Goal: Task Accomplishment & Management: Manage account settings

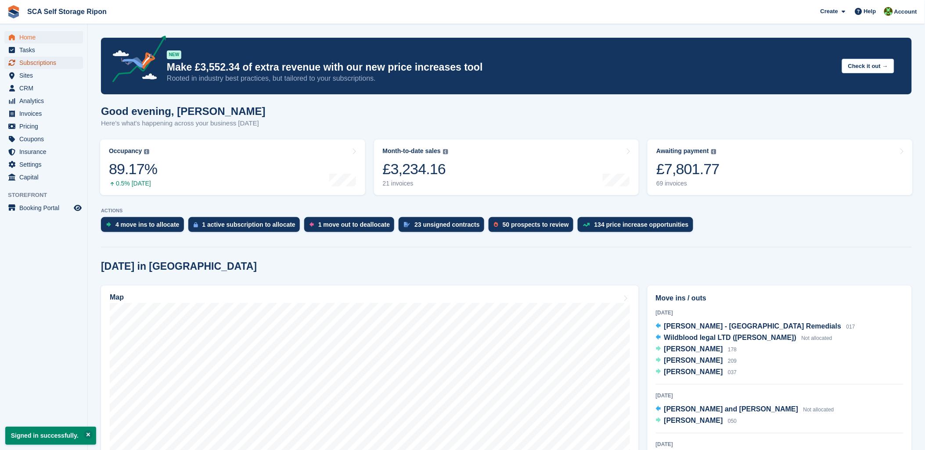
click at [34, 59] on span "Subscriptions" at bounding box center [45, 63] width 53 height 12
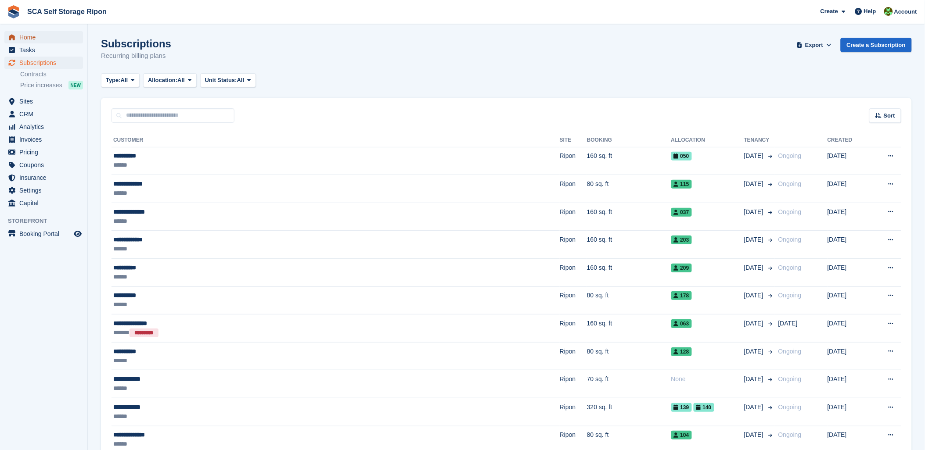
click at [43, 31] on span "Home" at bounding box center [45, 37] width 53 height 12
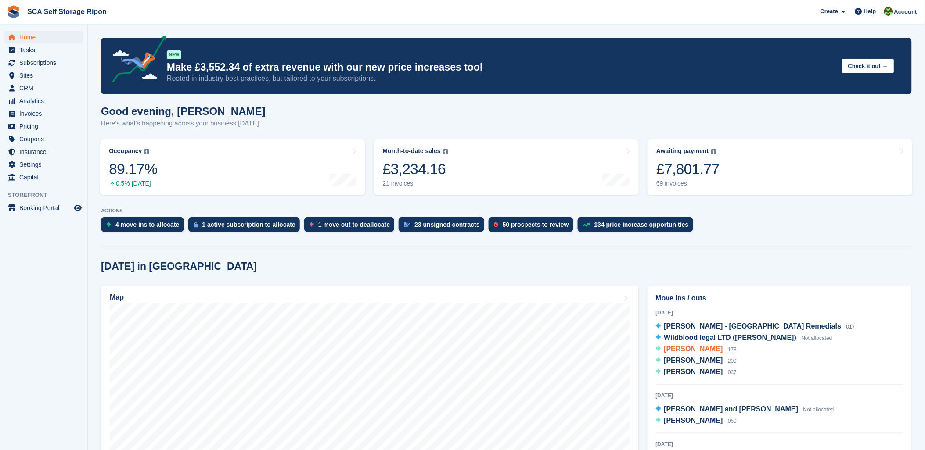
click at [685, 351] on span "[PERSON_NAME]" at bounding box center [693, 348] width 59 height 7
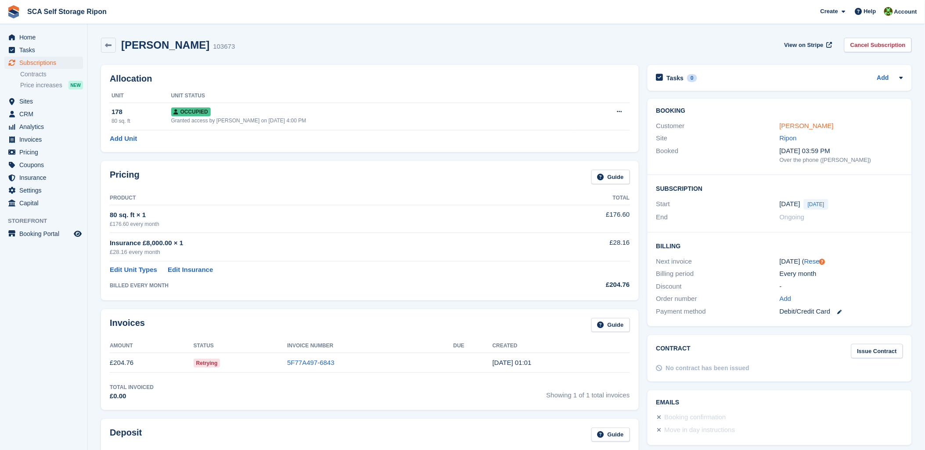
click at [796, 125] on link "[PERSON_NAME]" at bounding box center [806, 125] width 54 height 7
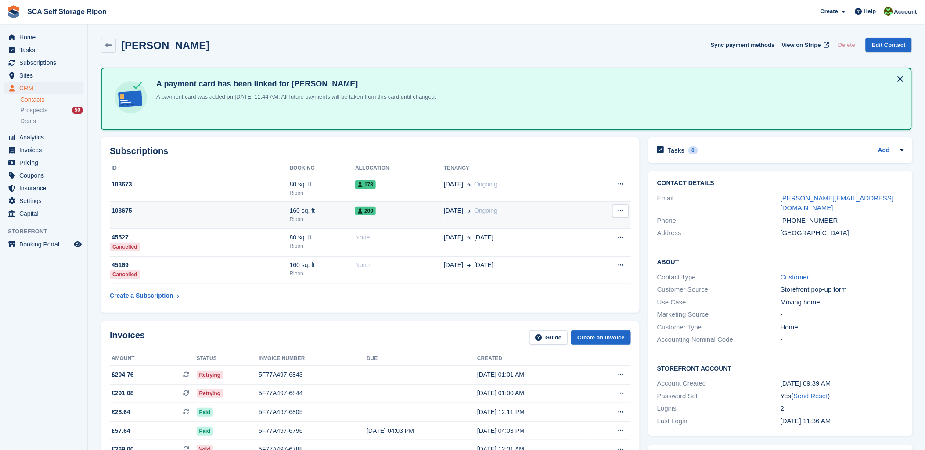
click at [347, 207] on div "160 sq. ft" at bounding box center [323, 210] width 66 height 9
click at [39, 65] on span "Subscriptions" at bounding box center [45, 63] width 53 height 12
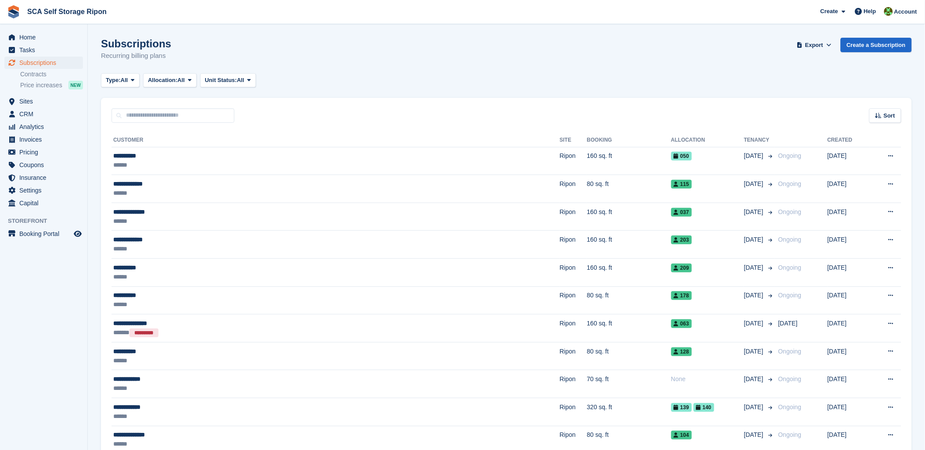
click at [447, 86] on div "Type: All All Upcoming Previous Active Ending Allocation: All All Allocated Una…" at bounding box center [506, 80] width 811 height 14
click at [29, 36] on span "Home" at bounding box center [45, 37] width 53 height 12
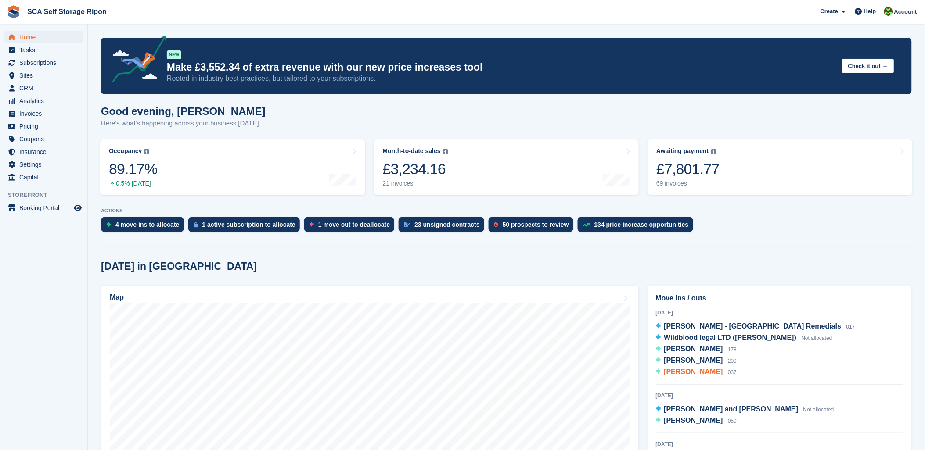
click at [684, 378] on div "Sarah Williams 037" at bounding box center [700, 372] width 73 height 11
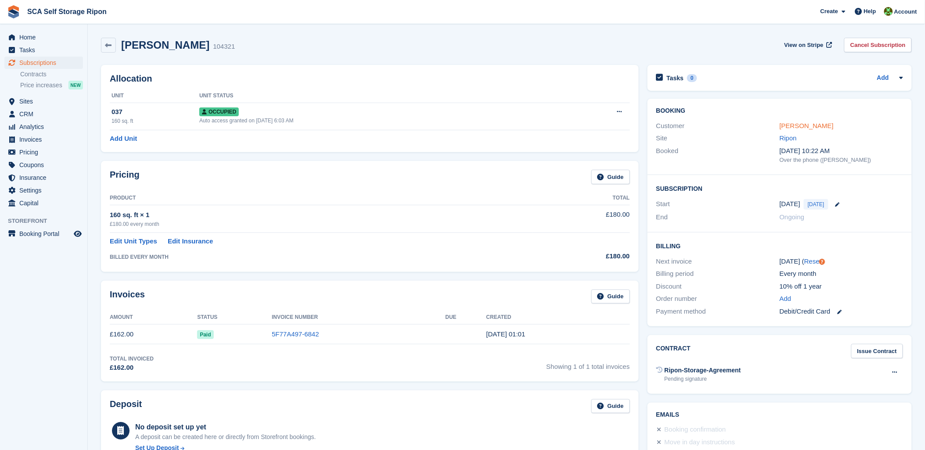
click at [804, 129] on link "[PERSON_NAME]" at bounding box center [806, 125] width 54 height 7
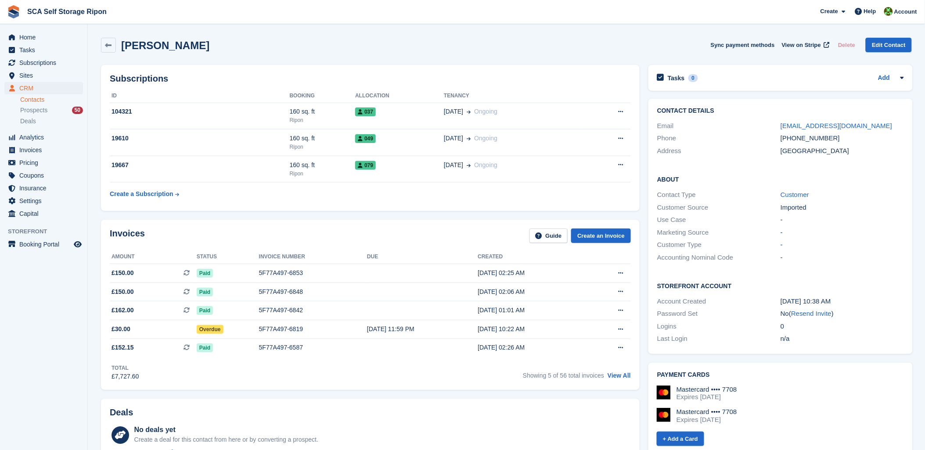
click at [396, 53] on div "Sarah Williams Sync payment methods View on Stripe Delete Edit Contact" at bounding box center [506, 46] width 819 height 27
click at [29, 36] on span "Home" at bounding box center [45, 37] width 53 height 12
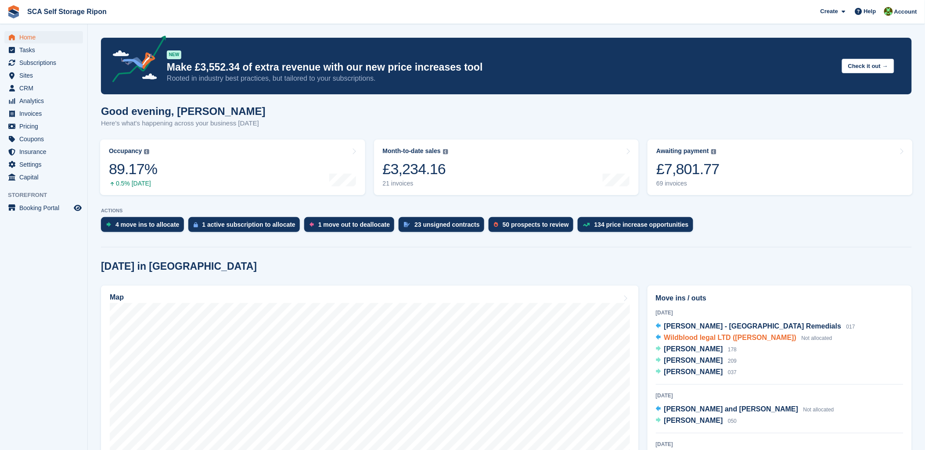
click at [716, 341] on span "Wildblood legal LTD ([PERSON_NAME])" at bounding box center [730, 337] width 133 height 7
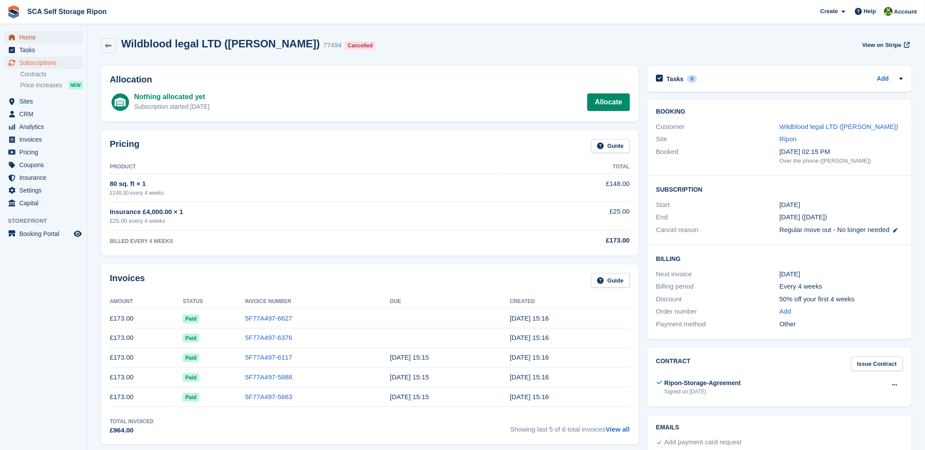
click at [18, 40] on link "Home" at bounding box center [43, 37] width 79 height 12
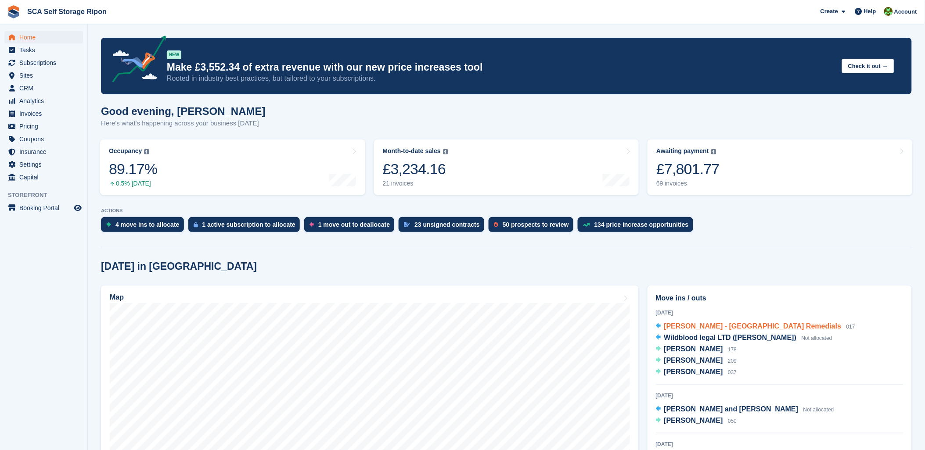
click at [674, 330] on span "[PERSON_NAME] - [GEOGRAPHIC_DATA] Remedials" at bounding box center [752, 326] width 177 height 7
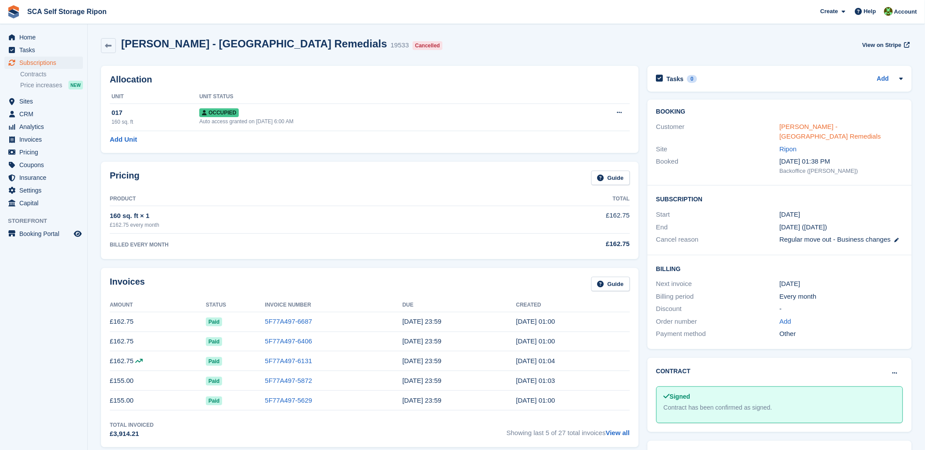
click at [815, 126] on link "[PERSON_NAME] - [GEOGRAPHIC_DATA] Remedials" at bounding box center [829, 132] width 101 height 18
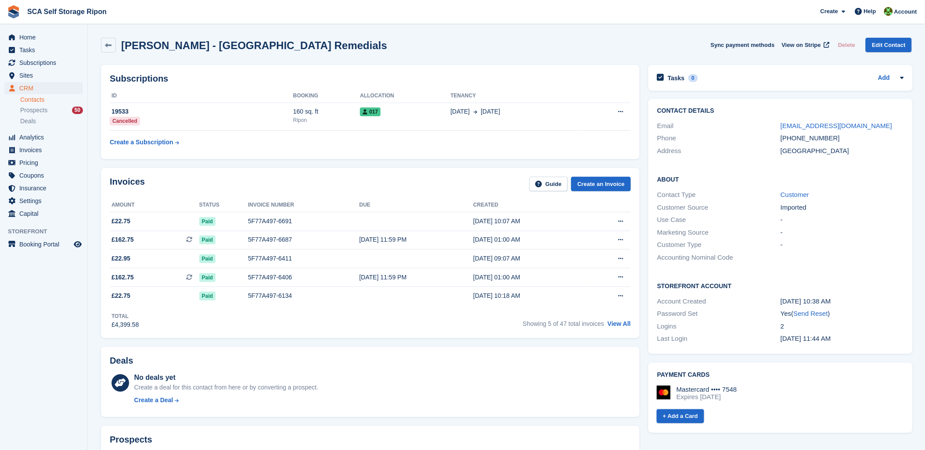
click at [550, 49] on div "Geoff Bentley - North Yorkshire Remedials Sync payment methods View on Stripe D…" at bounding box center [506, 45] width 811 height 15
click at [916, 14] on span "Account" at bounding box center [905, 11] width 23 height 9
click at [23, 41] on span "Home" at bounding box center [45, 37] width 53 height 12
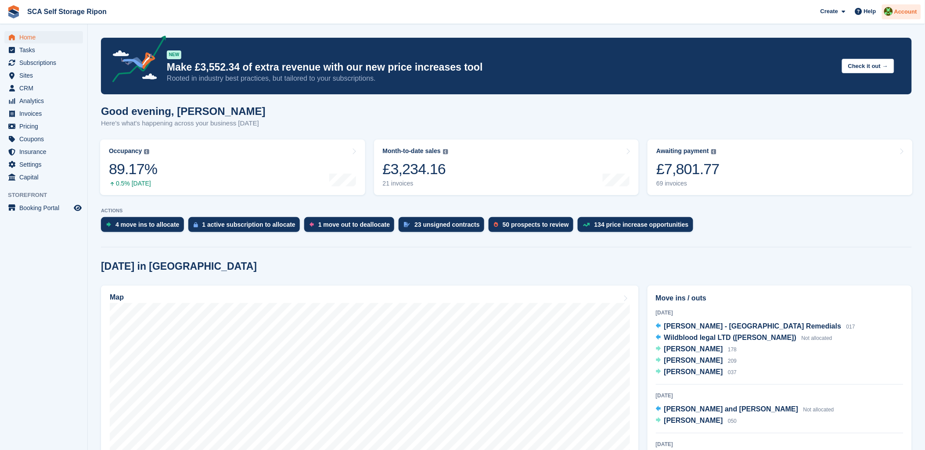
click at [897, 5] on div "Account" at bounding box center [901, 11] width 39 height 15
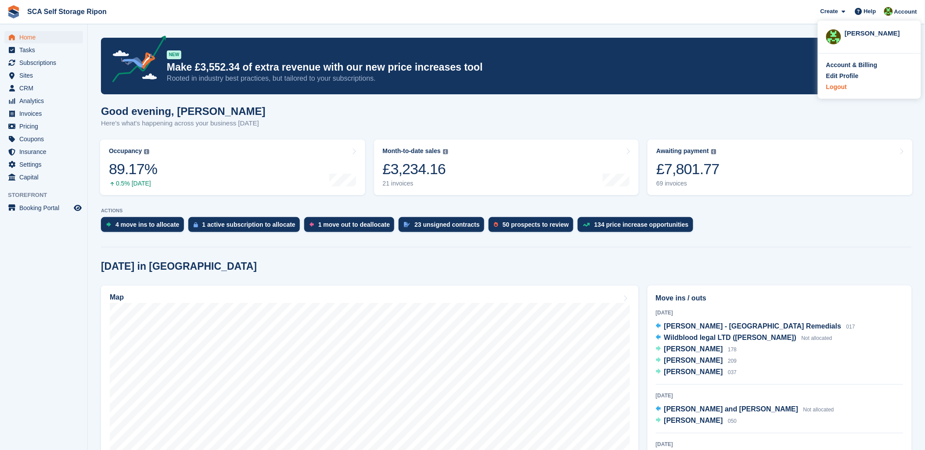
click at [837, 90] on div "Logout" at bounding box center [836, 87] width 21 height 9
